Goal: Find specific page/section

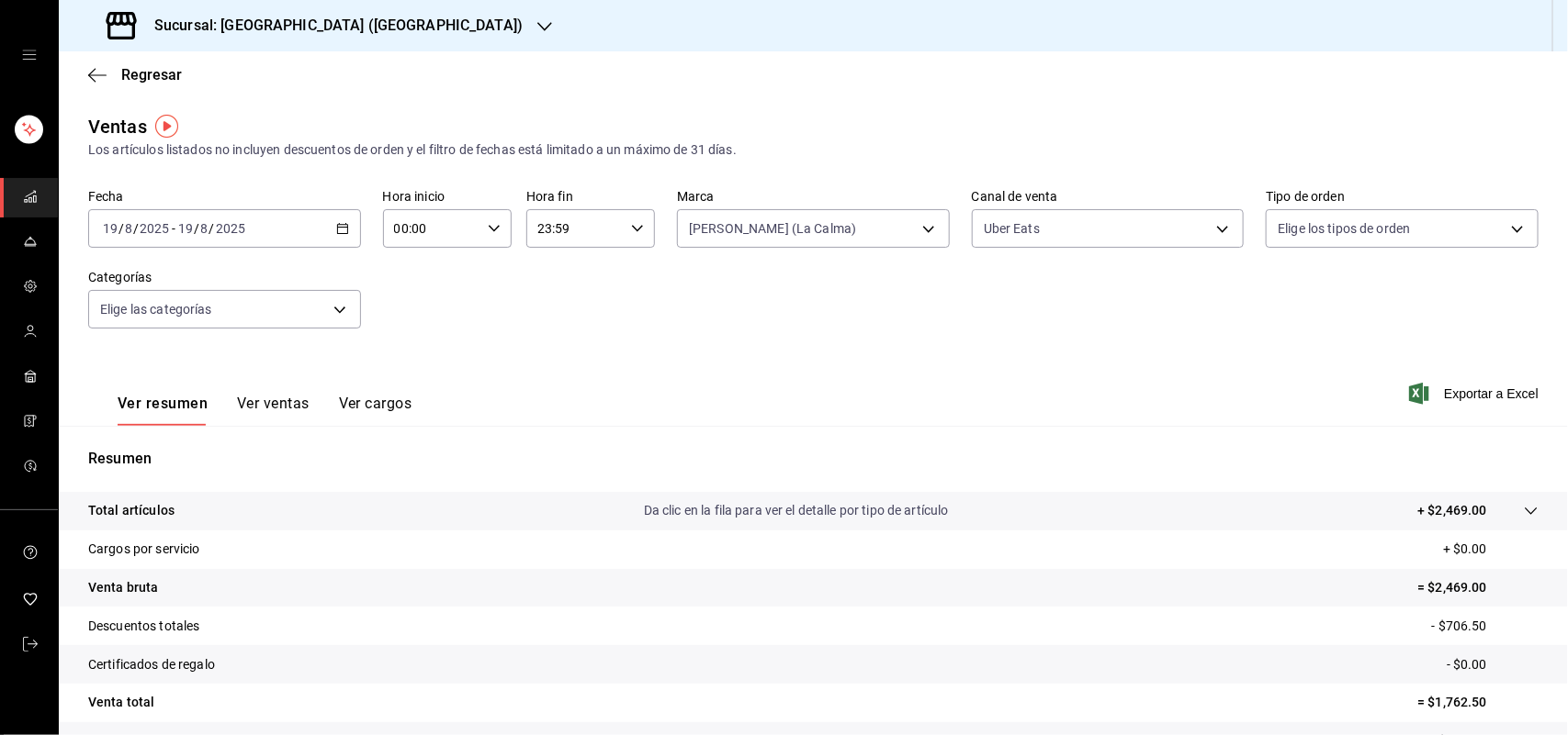
drag, startPoint x: 0, startPoint y: 0, endPoint x: 1008, endPoint y: 117, distance: 1014.8
click at [1008, 117] on div "Ventas Los artículos listados no incluyen descuentos de orden y el filtro de fe…" at bounding box center [813, 136] width 1450 height 47
click at [157, 74] on span "Regresar" at bounding box center [152, 74] width 61 height 18
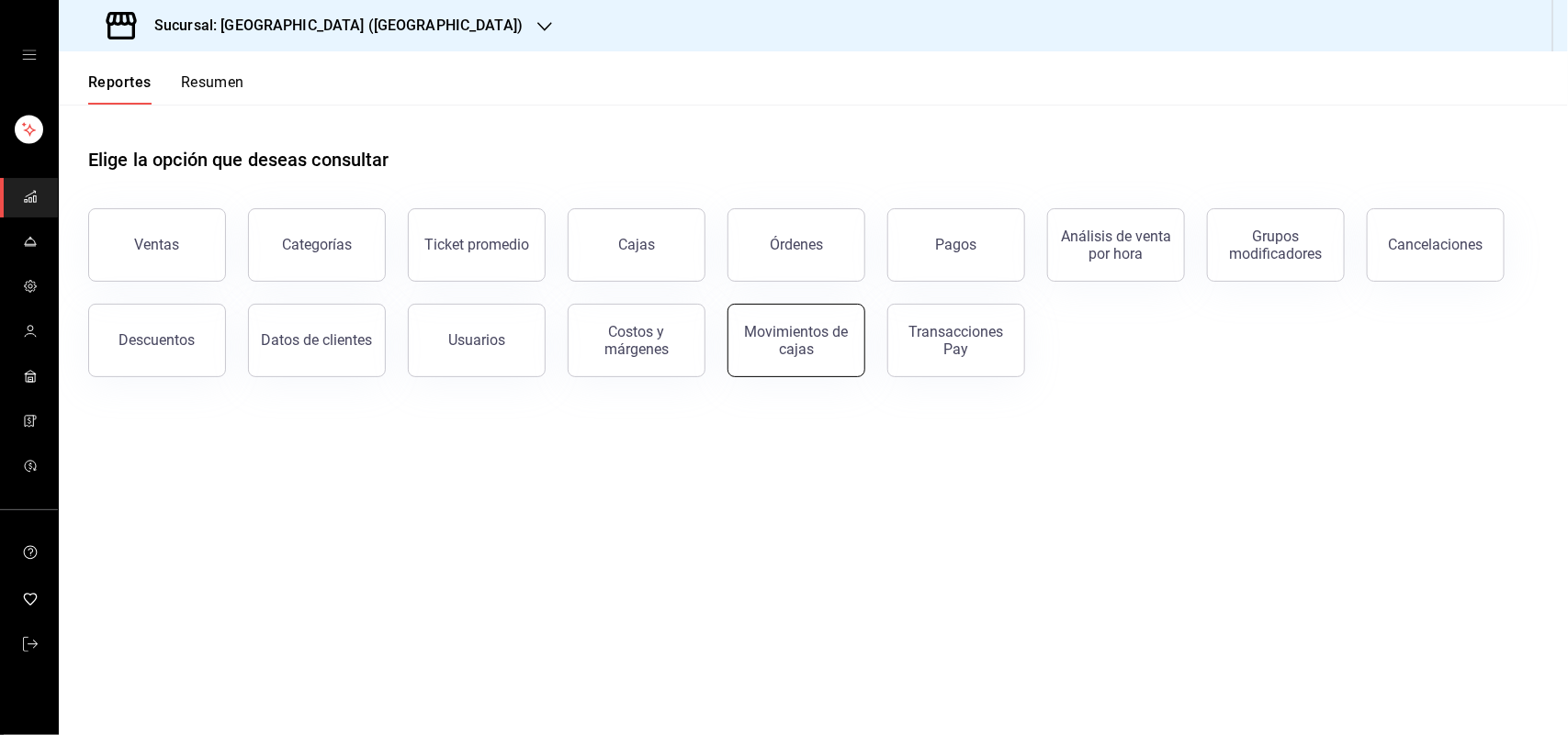
click at [749, 336] on div "Movimientos de cajas" at bounding box center [796, 341] width 114 height 35
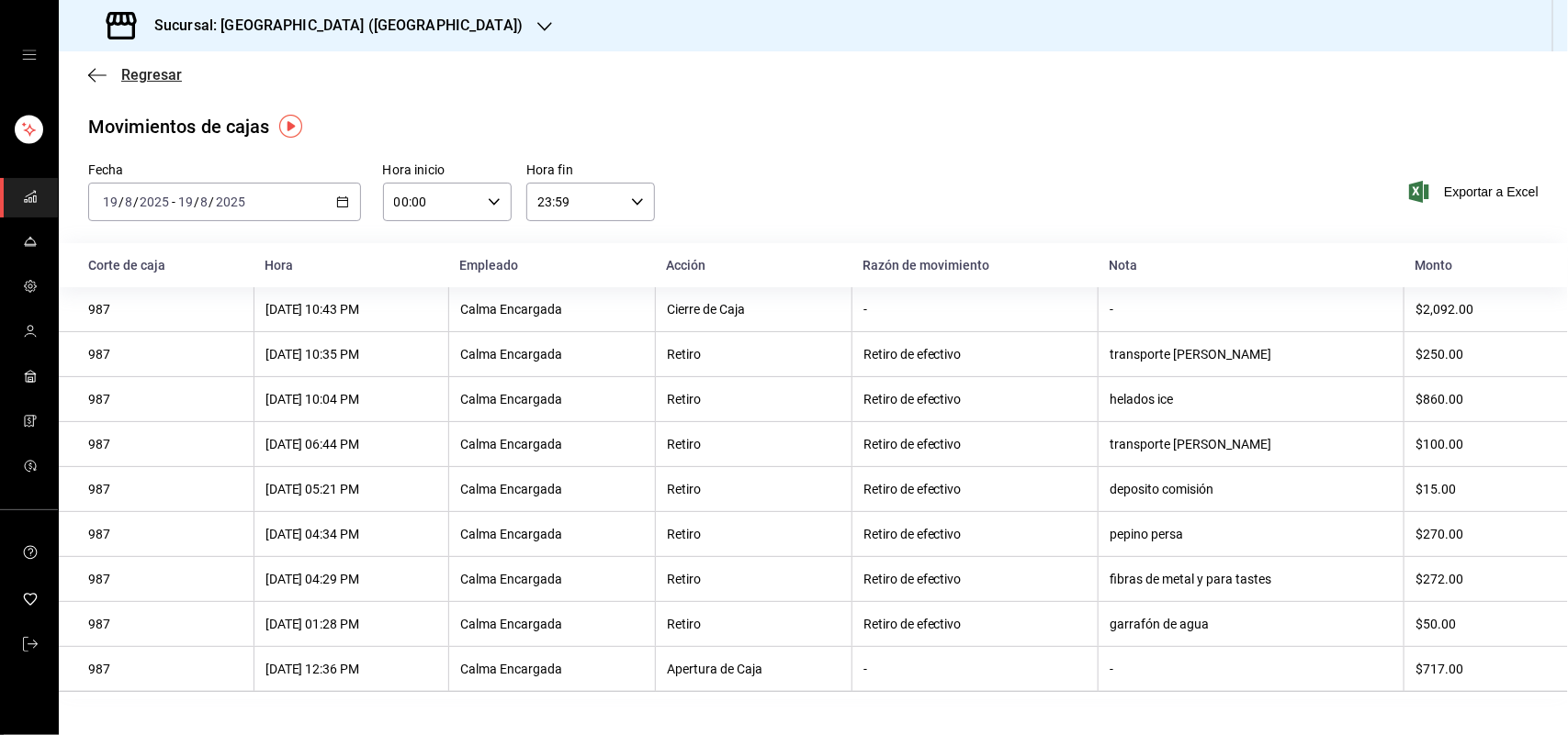
click at [134, 76] on span "Regresar" at bounding box center [152, 74] width 61 height 18
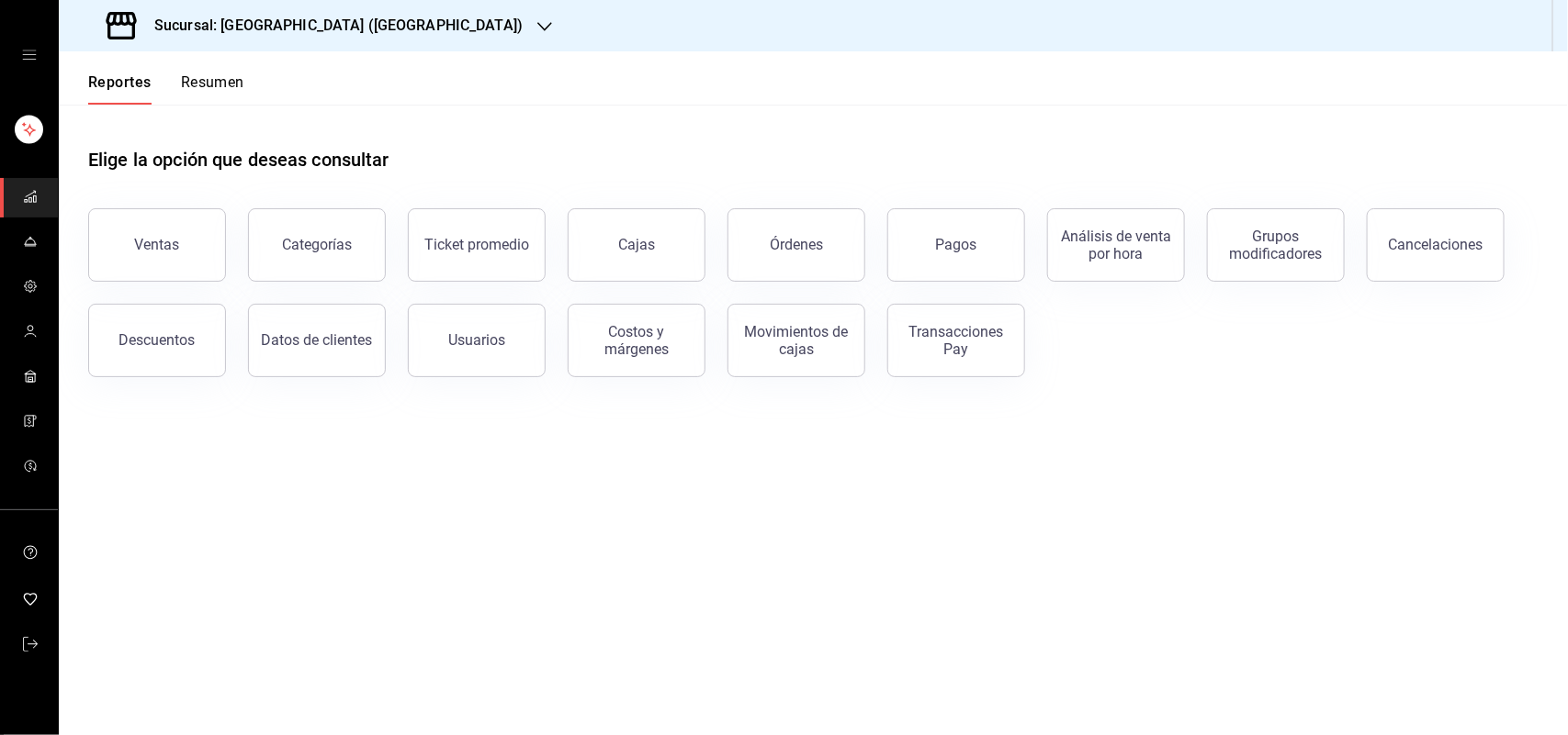
click at [199, 75] on button "Resumen" at bounding box center [213, 89] width 64 height 31
